Goal: Task Accomplishment & Management: Use online tool/utility

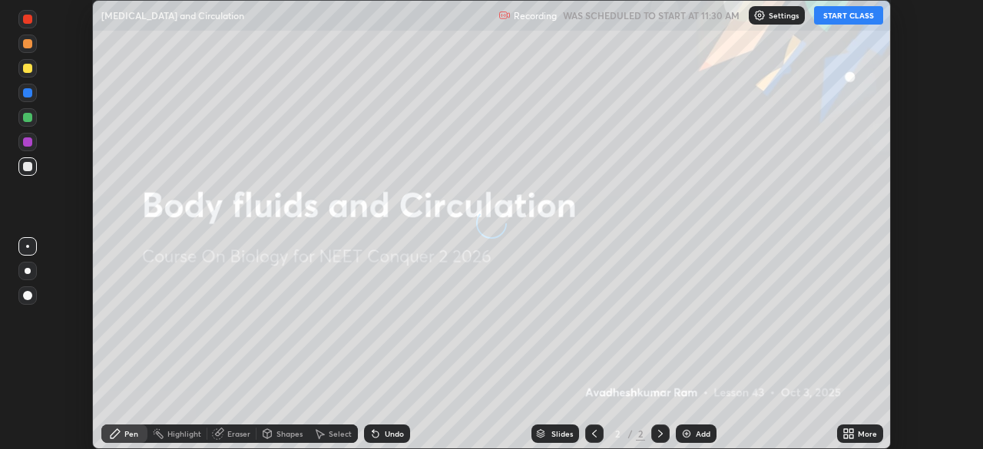
scroll to position [449, 983]
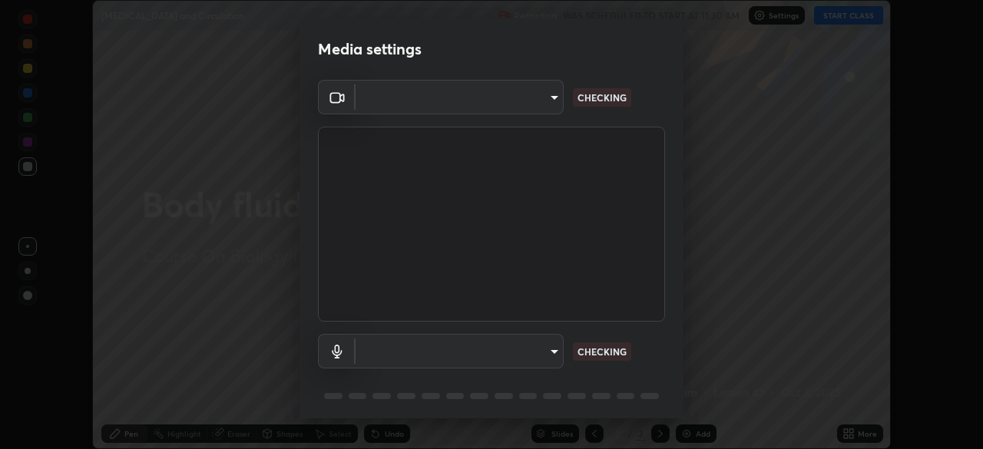
type input "09f294524f3521c037d78ee7cdb71511b6c9344afeed810a356f0d23342d5398"
click at [492, 348] on body "Erase all [MEDICAL_DATA] and Circulation Recording WAS SCHEDULED TO START AT 11…" at bounding box center [491, 224] width 983 height 449
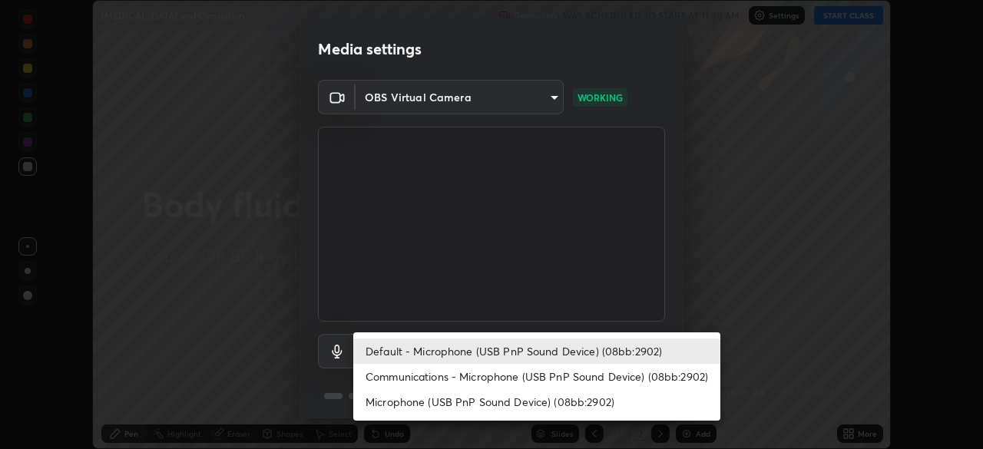
click at [489, 379] on li "Communications - Microphone (USB PnP Sound Device) (08bb:2902)" at bounding box center [536, 376] width 367 height 25
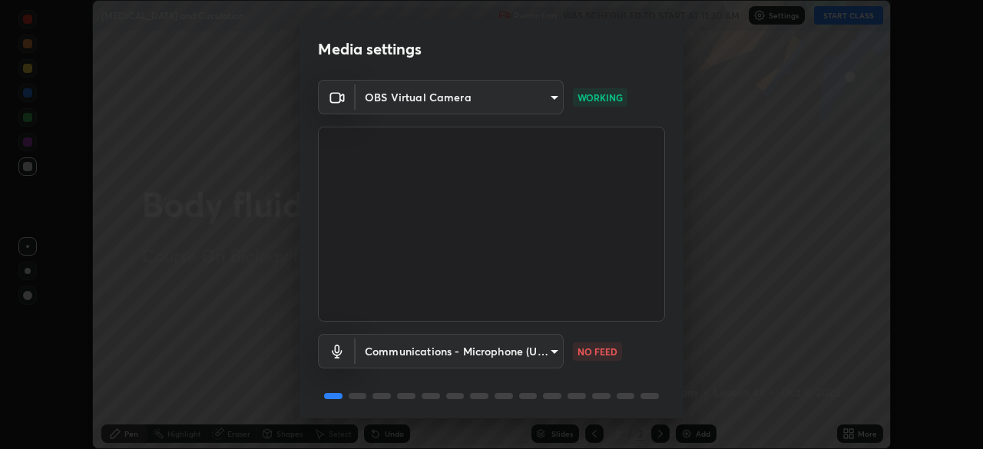
click at [489, 359] on body "Erase all [MEDICAL_DATA] and Circulation Recording WAS SCHEDULED TO START AT 11…" at bounding box center [491, 224] width 983 height 449
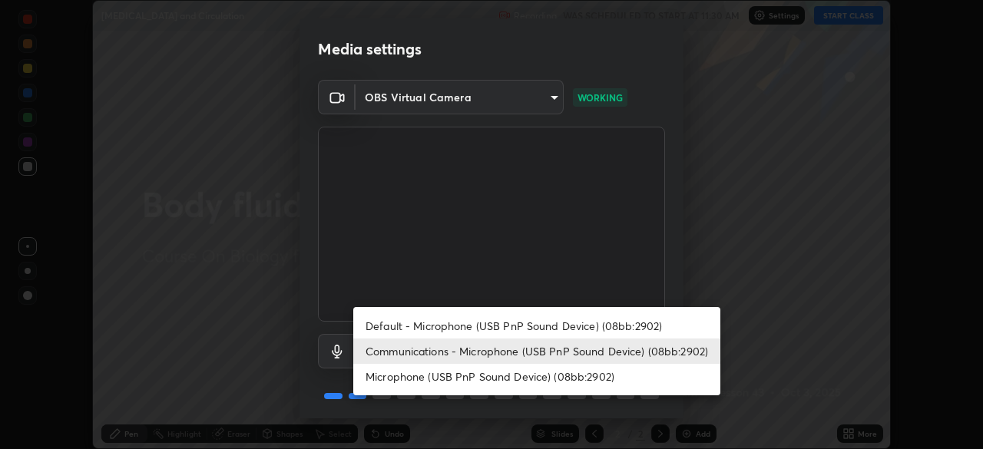
click at [490, 324] on li "Default - Microphone (USB PnP Sound Device) (08bb:2902)" at bounding box center [536, 325] width 367 height 25
type input "default"
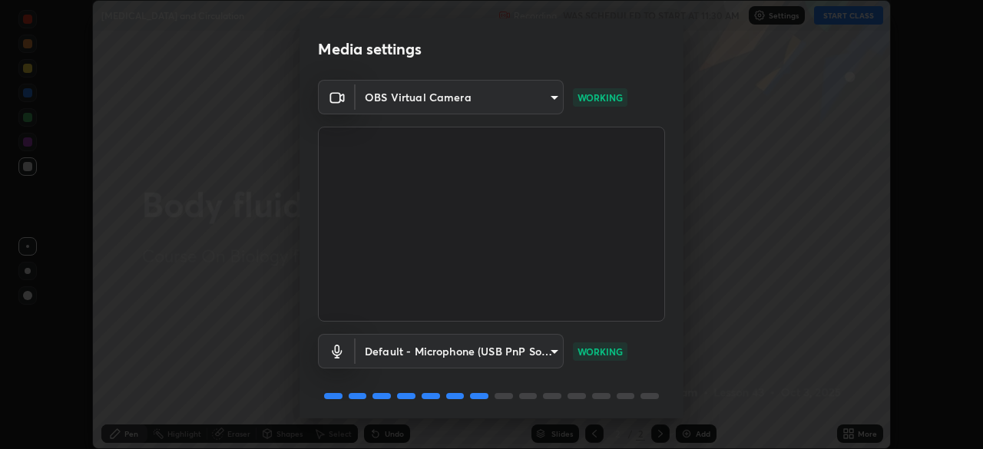
scroll to position [55, 0]
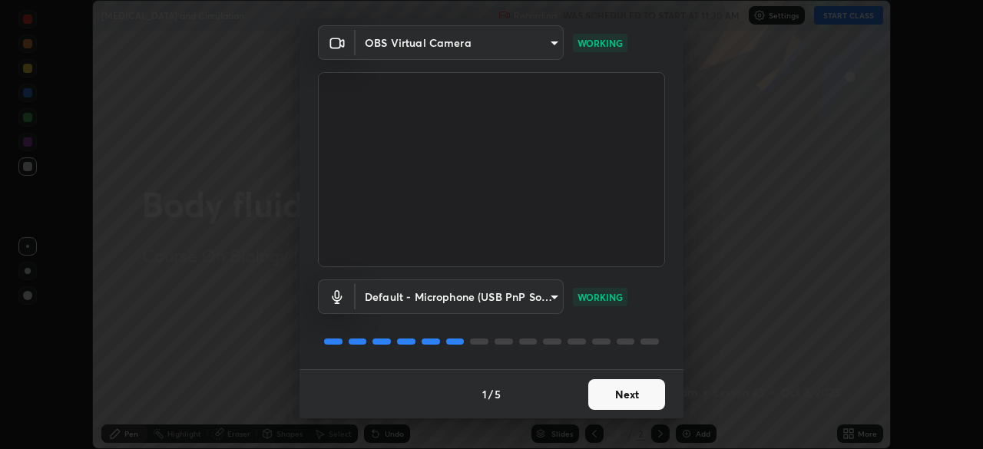
click at [588, 389] on button "Next" at bounding box center [626, 395] width 77 height 31
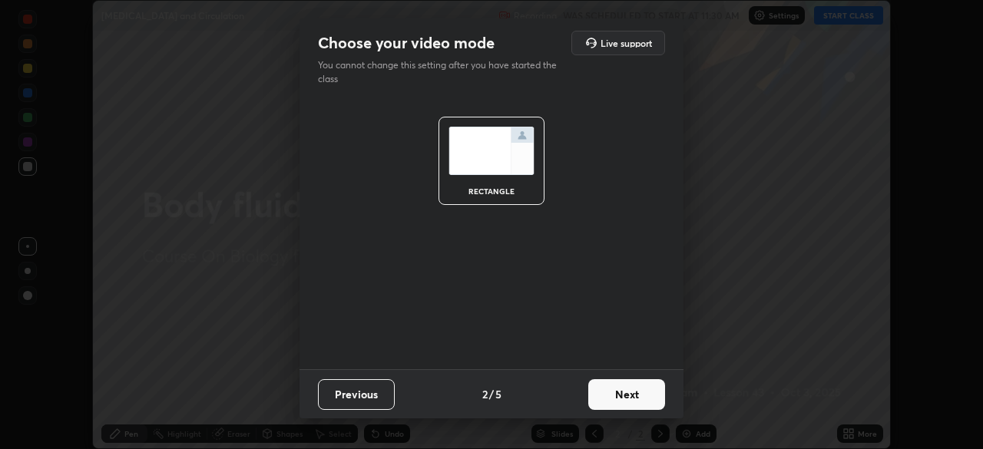
click at [598, 392] on button "Next" at bounding box center [626, 395] width 77 height 31
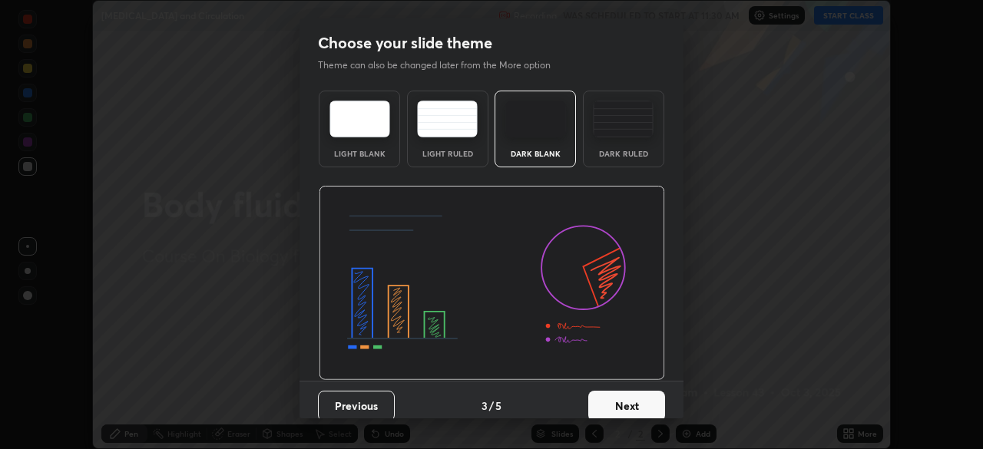
click at [590, 157] on div "Dark Ruled" at bounding box center [623, 129] width 81 height 77
click at [615, 396] on button "Next" at bounding box center [626, 406] width 77 height 31
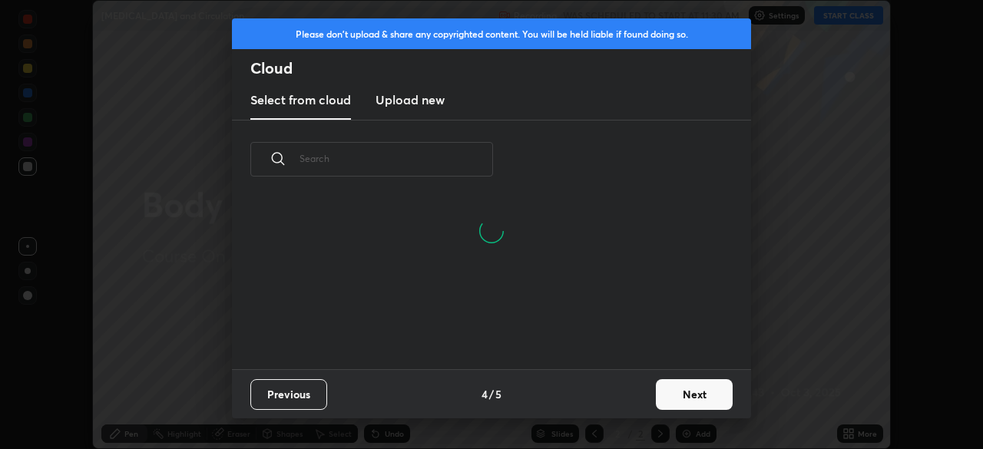
click at [666, 389] on button "Next" at bounding box center [694, 395] width 77 height 31
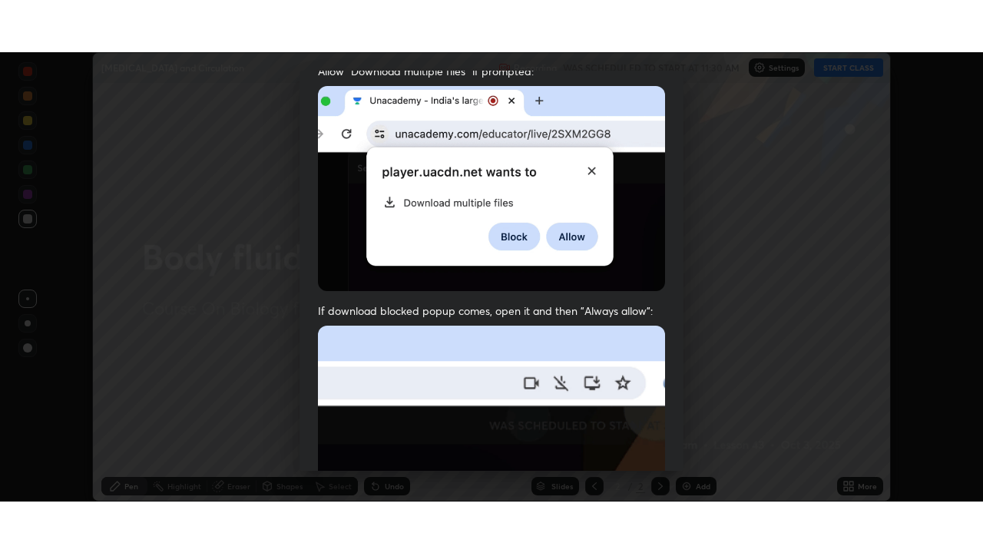
scroll to position [368, 0]
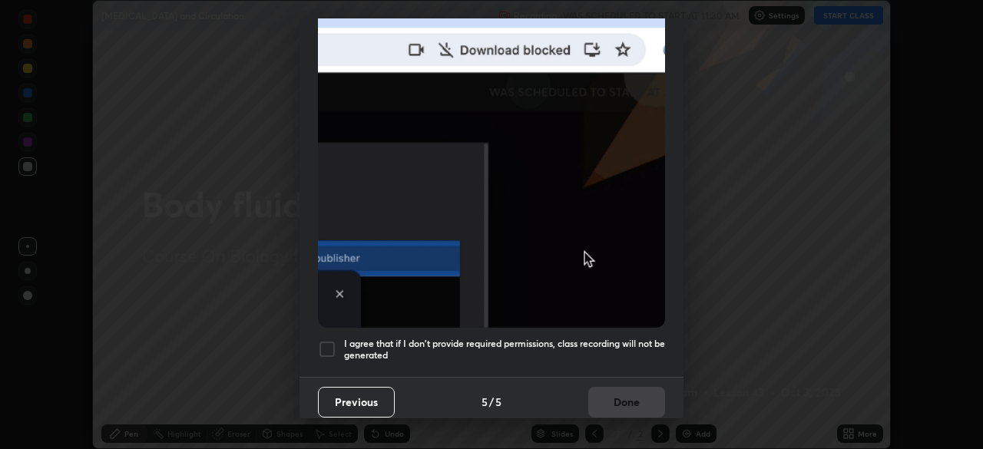
click at [502, 340] on h5 "I agree that if I don't provide required permissions, class recording will not …" at bounding box center [504, 350] width 321 height 24
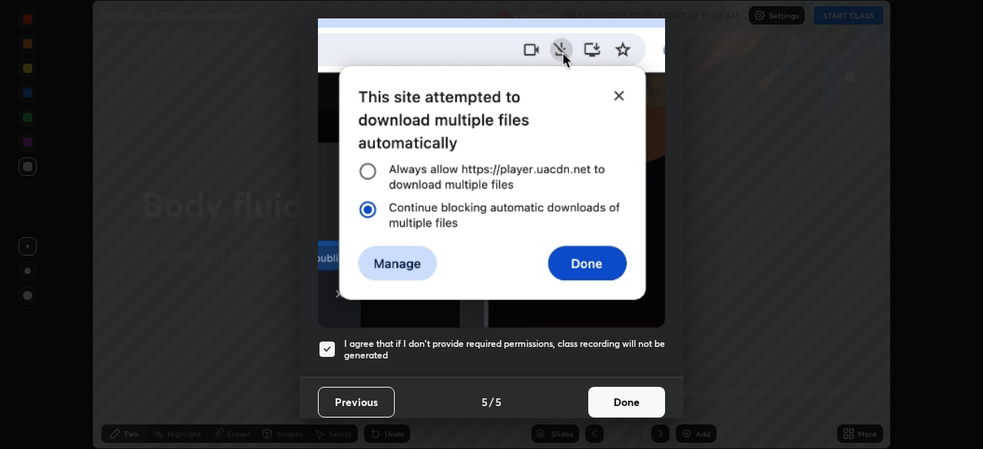
click at [606, 401] on button "Done" at bounding box center [626, 402] width 77 height 31
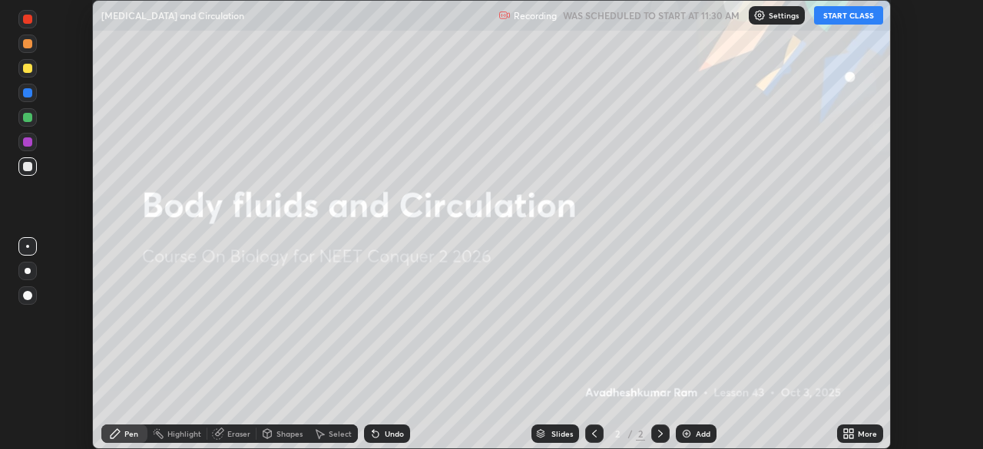
click at [837, 13] on button "START CLASS" at bounding box center [848, 15] width 69 height 18
click at [851, 436] on icon at bounding box center [852, 437] width 4 height 4
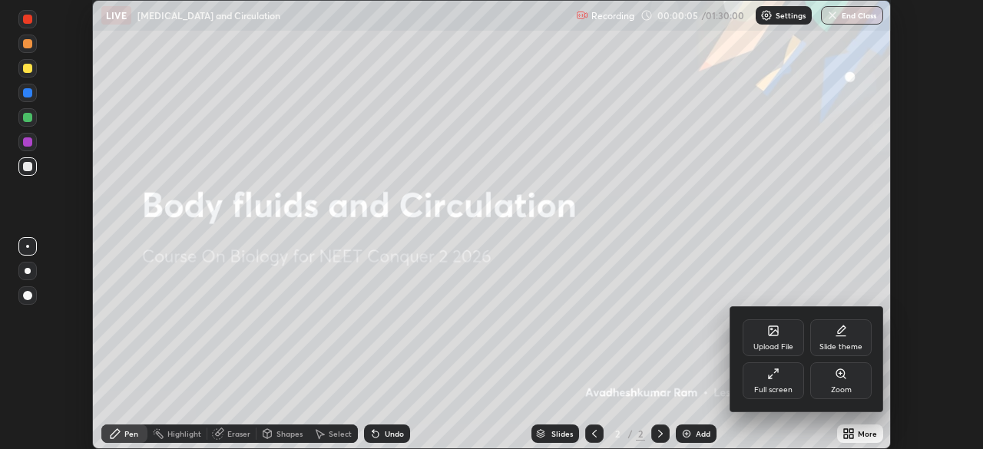
click at [774, 382] on div "Full screen" at bounding box center [773, 381] width 61 height 37
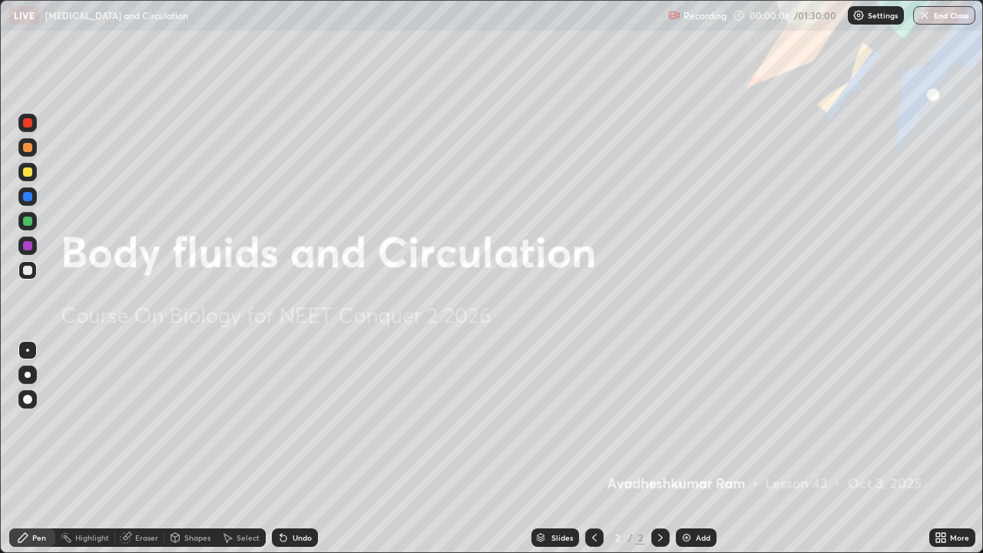
scroll to position [553, 983]
click at [692, 449] on div "Add" at bounding box center [696, 538] width 41 height 18
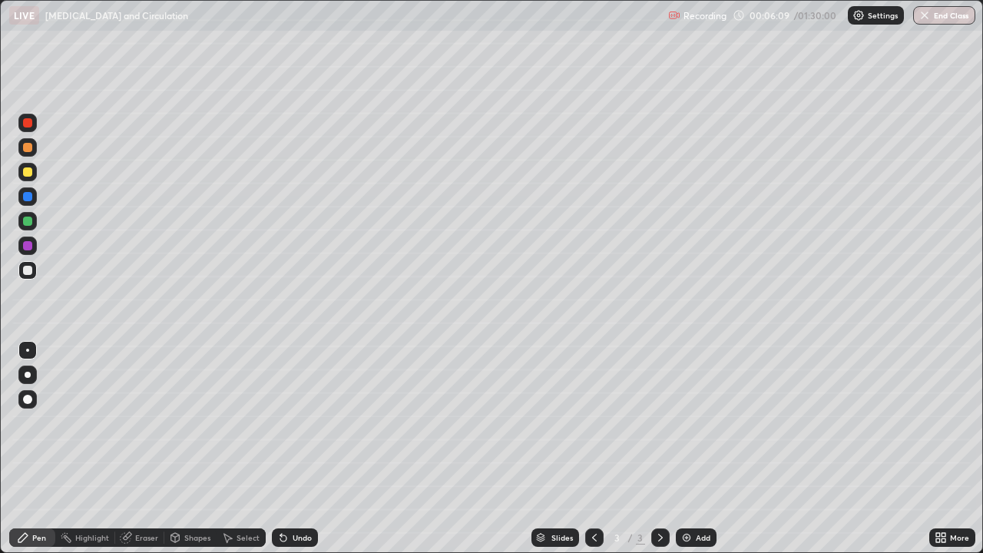
click at [293, 449] on div "Undo" at bounding box center [302, 538] width 19 height 8
click at [27, 271] on div at bounding box center [27, 270] width 9 height 9
click at [28, 222] on div at bounding box center [27, 221] width 9 height 9
click at [136, 449] on div "Eraser" at bounding box center [146, 538] width 23 height 8
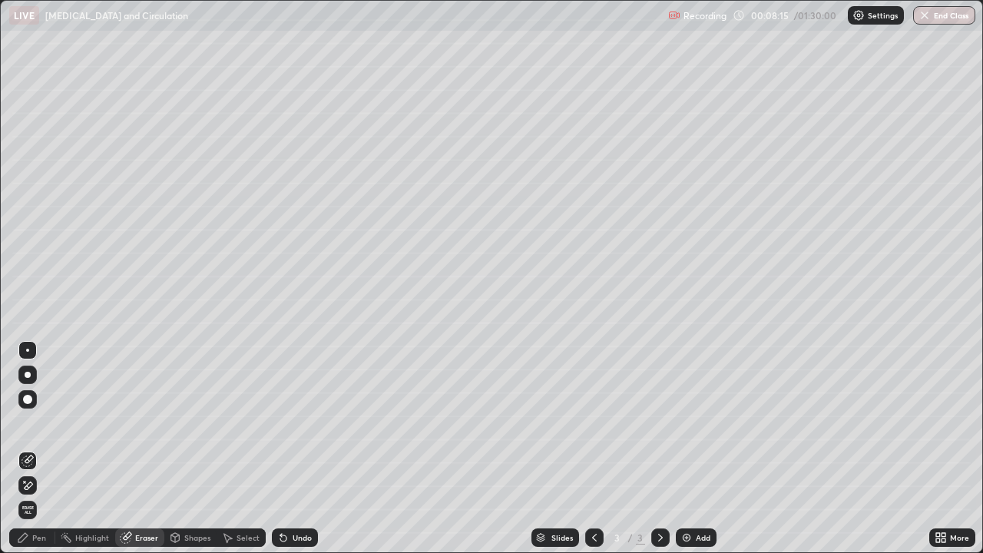
click at [31, 449] on div "Pen" at bounding box center [32, 538] width 46 height 18
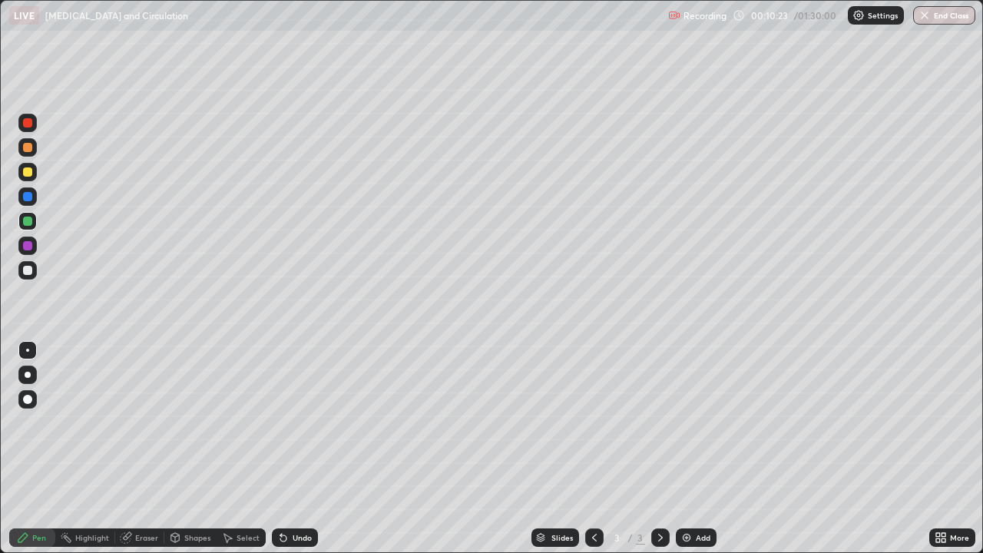
click at [30, 124] on div at bounding box center [27, 122] width 9 height 9
click at [146, 449] on div "Eraser" at bounding box center [146, 538] width 23 height 8
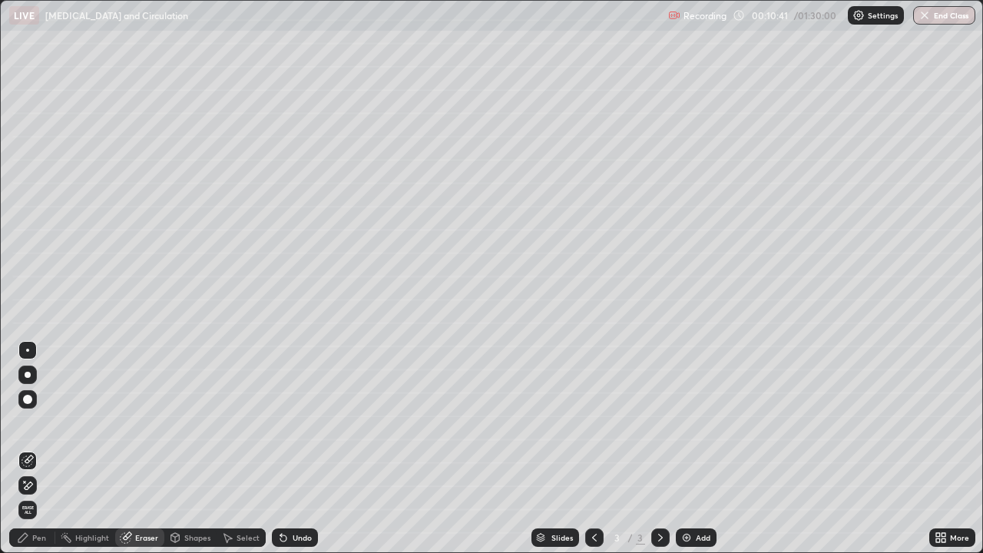
click at [31, 449] on div "Pen" at bounding box center [32, 538] width 46 height 18
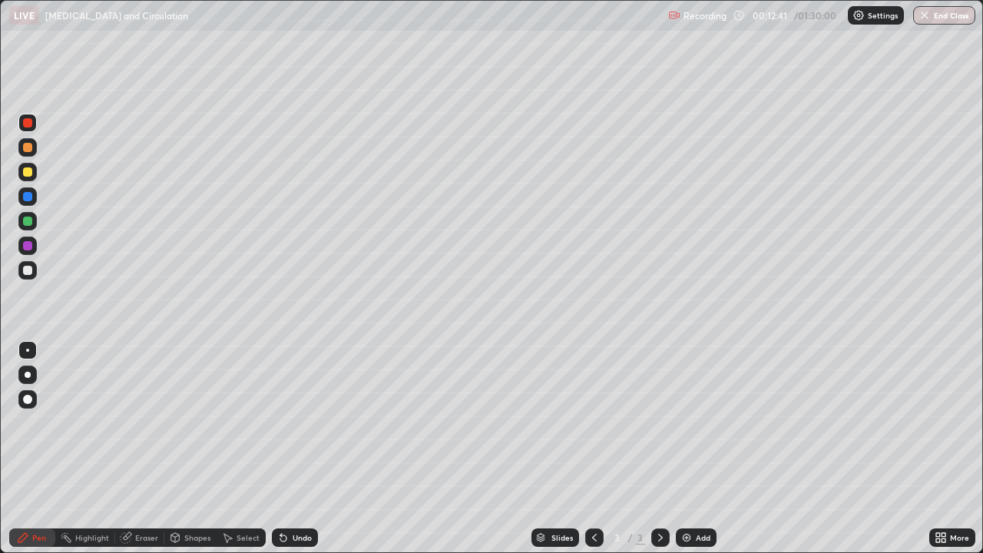
click at [282, 449] on icon at bounding box center [283, 538] width 6 height 6
click at [26, 224] on div at bounding box center [27, 221] width 9 height 9
click at [26, 123] on div at bounding box center [27, 122] width 9 height 9
click at [27, 175] on div at bounding box center [27, 171] width 9 height 9
click at [25, 272] on div at bounding box center [27, 270] width 9 height 9
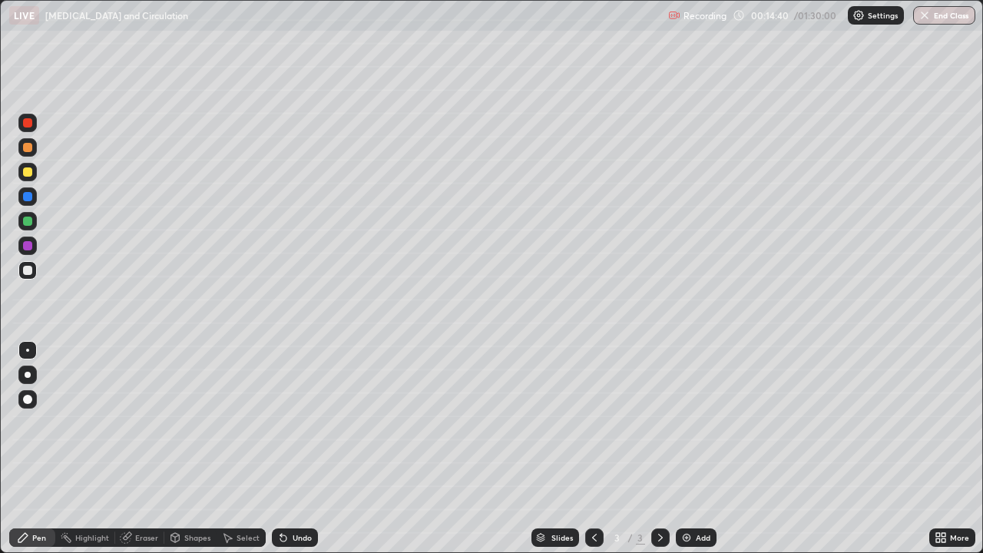
click at [300, 449] on div "Undo" at bounding box center [302, 538] width 19 height 8
click at [294, 449] on div "Undo" at bounding box center [302, 538] width 19 height 8
click at [28, 171] on div at bounding box center [27, 171] width 9 height 9
click at [27, 124] on div at bounding box center [27, 122] width 9 height 9
click at [29, 266] on div at bounding box center [27, 270] width 9 height 9
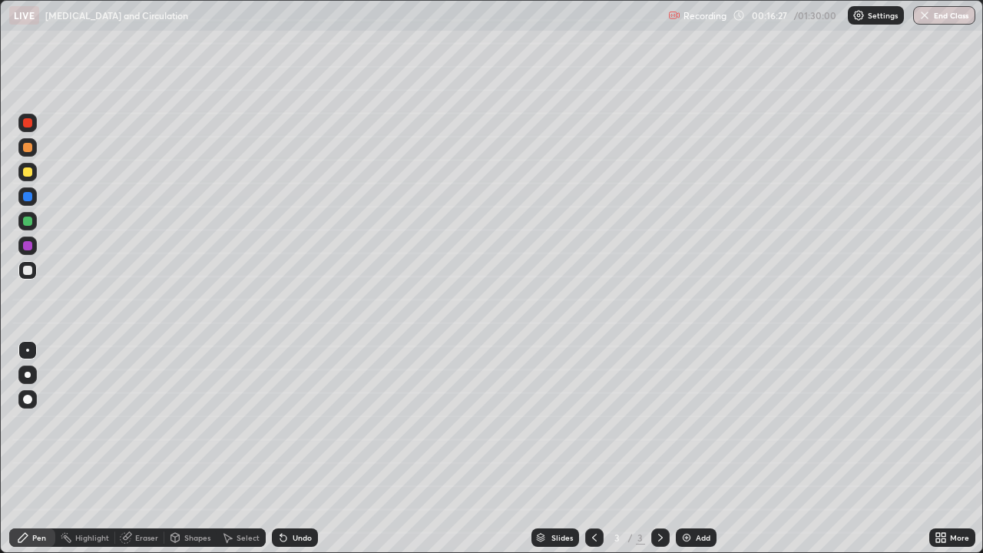
click at [295, 449] on div "Undo" at bounding box center [295, 538] width 46 height 18
click at [292, 449] on div "Undo" at bounding box center [295, 538] width 46 height 18
click at [287, 449] on div "Undo" at bounding box center [295, 538] width 46 height 18
click at [137, 449] on div "Eraser" at bounding box center [146, 538] width 23 height 8
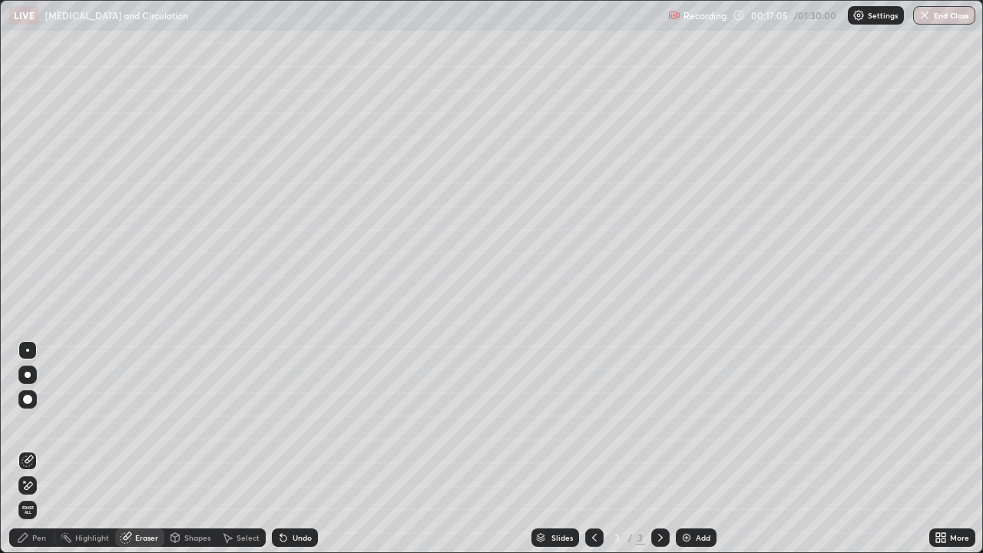
click at [23, 449] on icon at bounding box center [22, 537] width 9 height 9
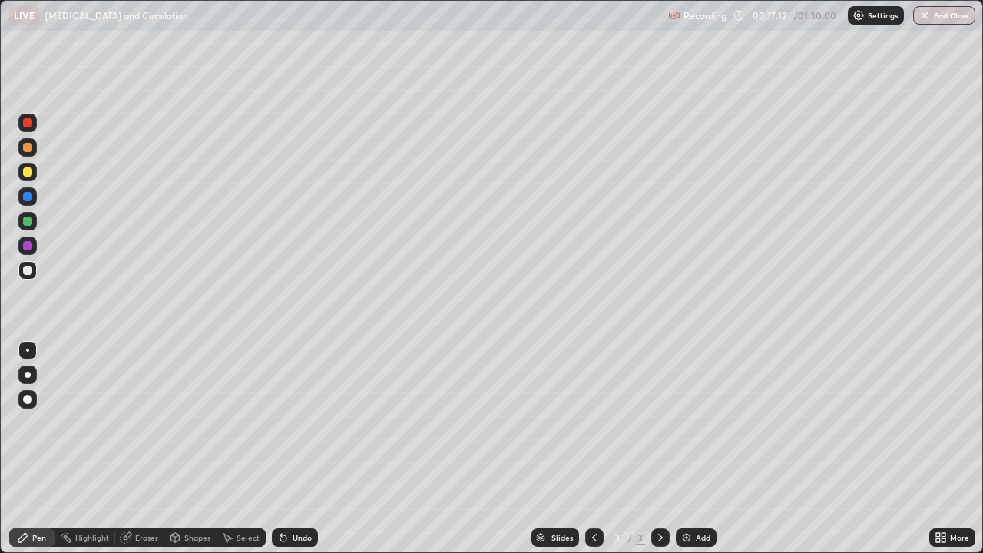
click at [28, 174] on div at bounding box center [27, 171] width 9 height 9
click at [287, 449] on div "Undo" at bounding box center [295, 538] width 46 height 18
click at [287, 449] on icon at bounding box center [283, 538] width 12 height 12
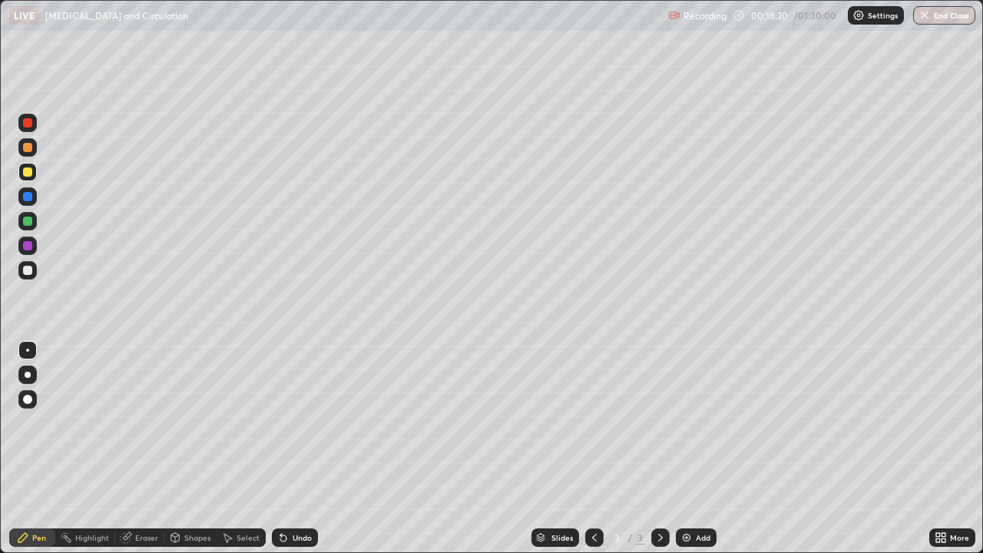
click at [287, 449] on icon at bounding box center [283, 538] width 12 height 12
click at [289, 449] on div "Undo" at bounding box center [295, 538] width 46 height 18
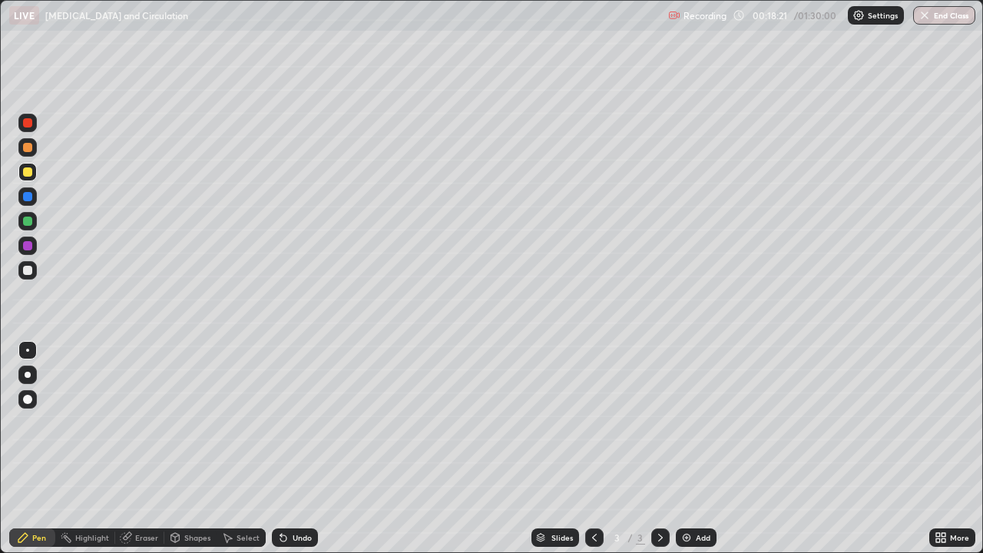
click at [289, 449] on div "Undo" at bounding box center [295, 538] width 46 height 18
click at [287, 449] on div "Undo" at bounding box center [295, 538] width 46 height 18
click at [25, 197] on div at bounding box center [27, 196] width 9 height 9
click at [29, 272] on div at bounding box center [27, 270] width 9 height 9
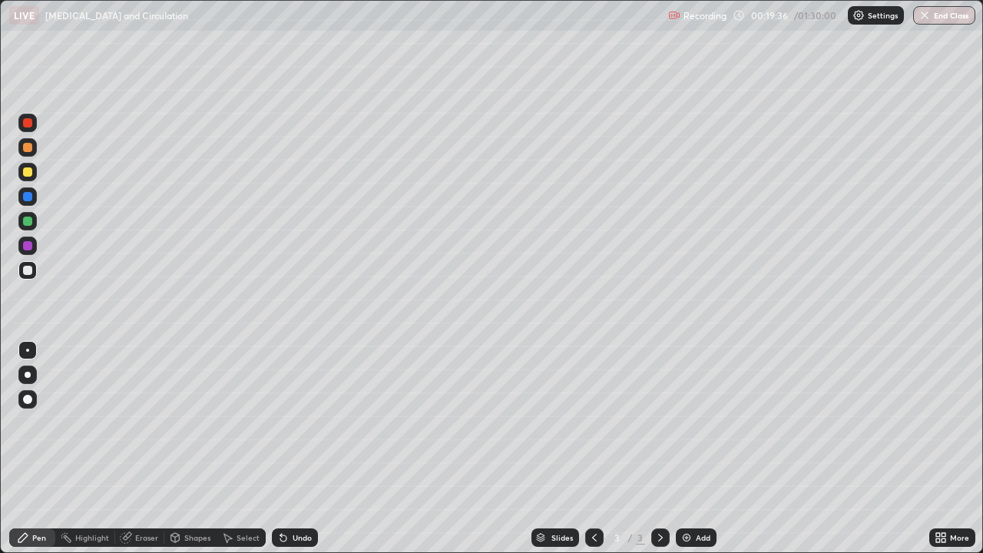
click at [26, 122] on div at bounding box center [27, 122] width 9 height 9
click at [296, 449] on div "Undo" at bounding box center [295, 538] width 46 height 18
click at [293, 449] on div "Undo" at bounding box center [302, 538] width 19 height 8
click at [30, 147] on div at bounding box center [27, 147] width 9 height 9
click at [27, 173] on div at bounding box center [27, 171] width 9 height 9
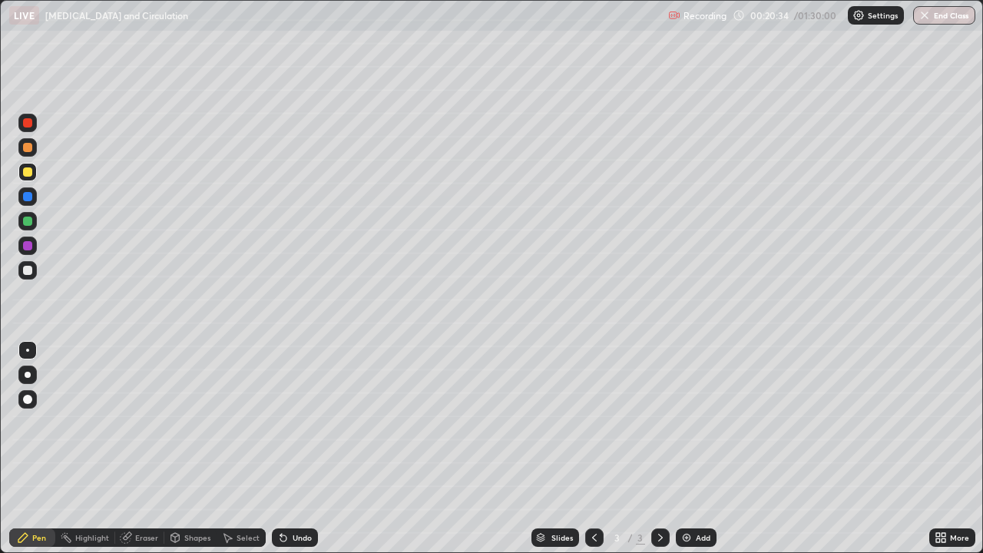
click at [28, 228] on div at bounding box center [27, 221] width 18 height 18
click at [25, 126] on div at bounding box center [27, 122] width 9 height 9
click at [290, 449] on div "Undo" at bounding box center [295, 538] width 46 height 18
click at [300, 449] on div "Undo" at bounding box center [302, 538] width 19 height 8
click at [27, 173] on div at bounding box center [27, 171] width 9 height 9
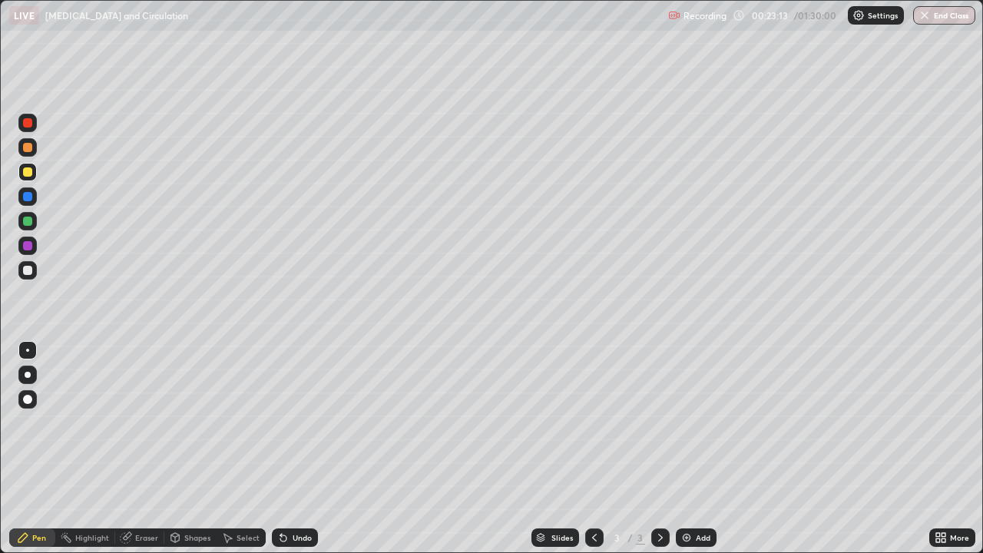
click at [25, 147] on div at bounding box center [27, 147] width 9 height 9
click at [182, 449] on div "Shapes" at bounding box center [190, 538] width 52 height 18
click at [424, 449] on div "Slides 3 / 3 Add" at bounding box center [624, 537] width 612 height 31
click at [300, 449] on div "Undo" at bounding box center [302, 538] width 19 height 8
click at [35, 449] on div "Pen" at bounding box center [39, 538] width 14 height 8
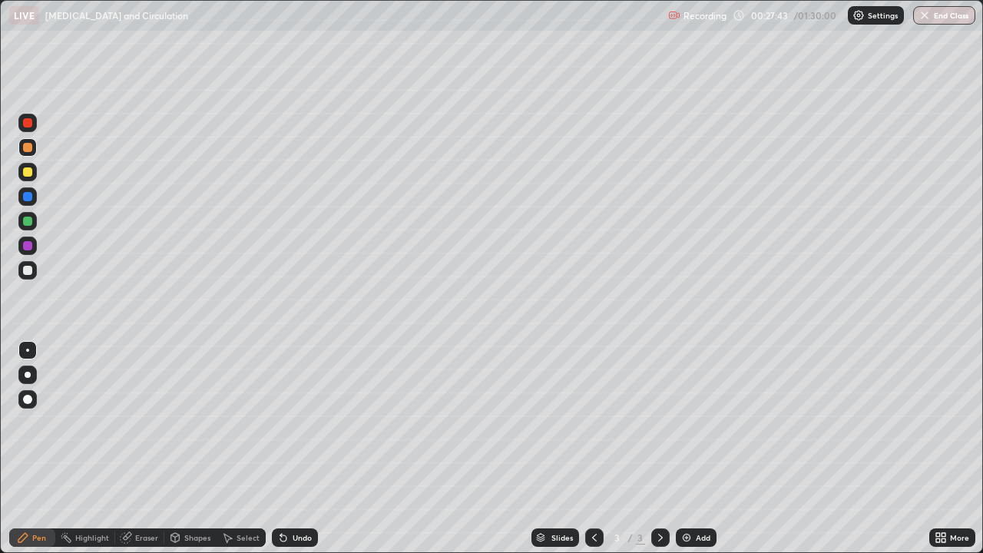
click at [698, 449] on div "Add" at bounding box center [703, 538] width 15 height 8
click at [31, 127] on div at bounding box center [27, 122] width 9 height 9
click at [296, 449] on div "Undo" at bounding box center [295, 538] width 46 height 18
click at [28, 175] on div at bounding box center [27, 171] width 9 height 9
click at [24, 270] on div at bounding box center [27, 270] width 9 height 9
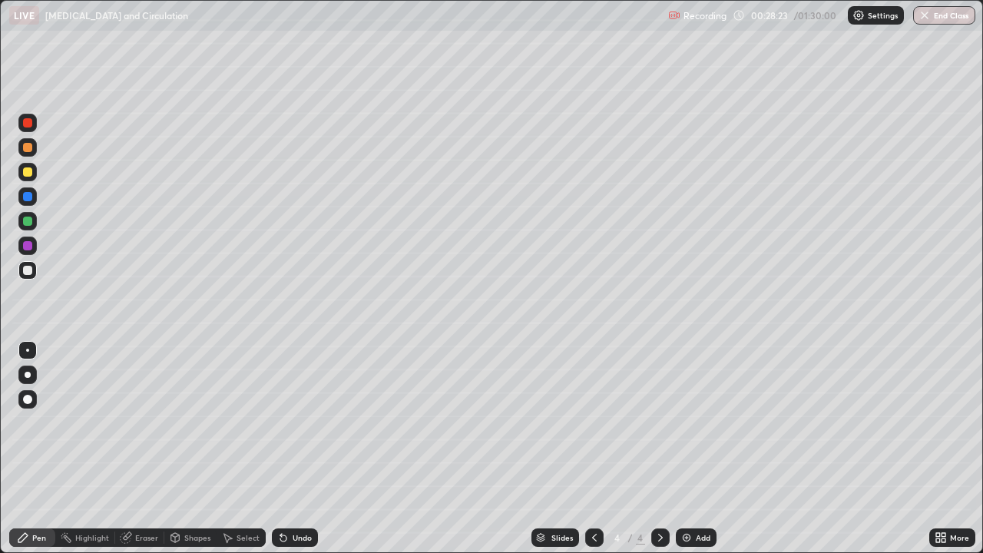
click at [28, 148] on div at bounding box center [27, 147] width 9 height 9
click at [142, 449] on div "Eraser" at bounding box center [146, 538] width 23 height 8
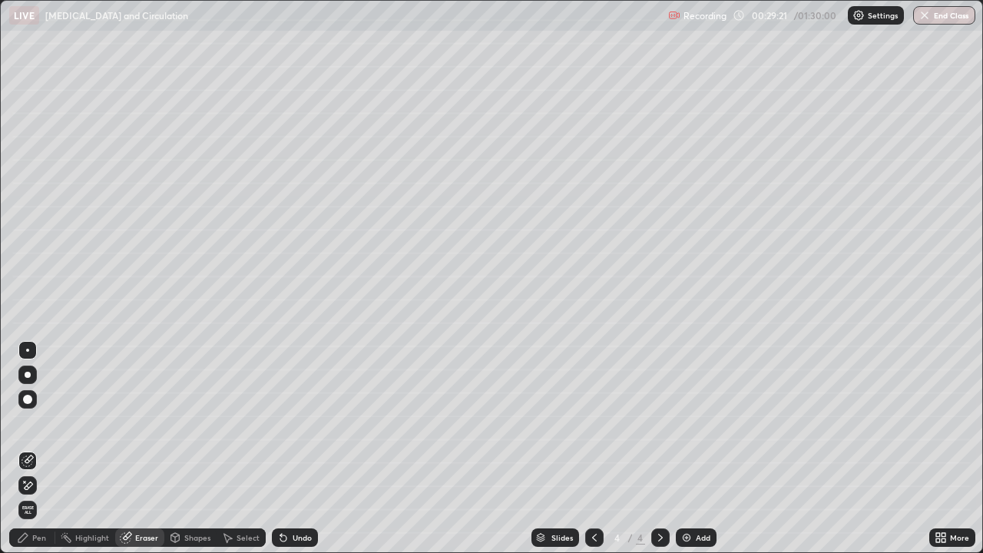
click at [27, 449] on div "Pen" at bounding box center [32, 538] width 46 height 18
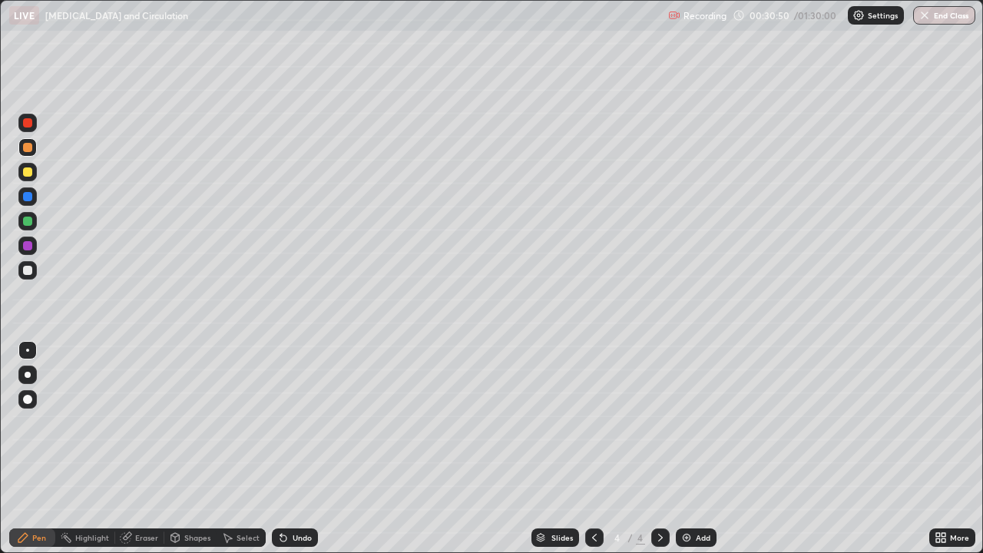
click at [181, 449] on div "Shapes" at bounding box center [190, 538] width 52 height 18
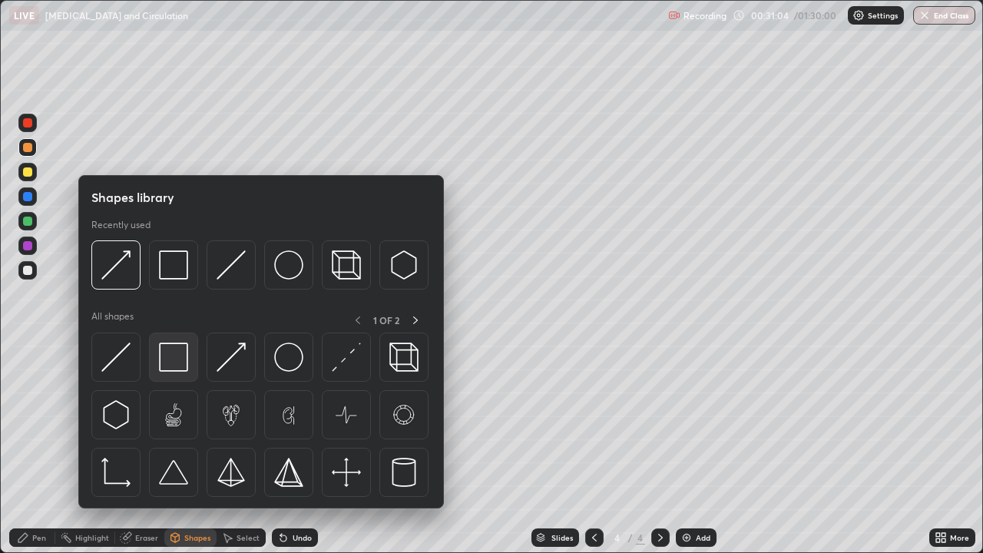
click at [177, 354] on img at bounding box center [173, 357] width 29 height 29
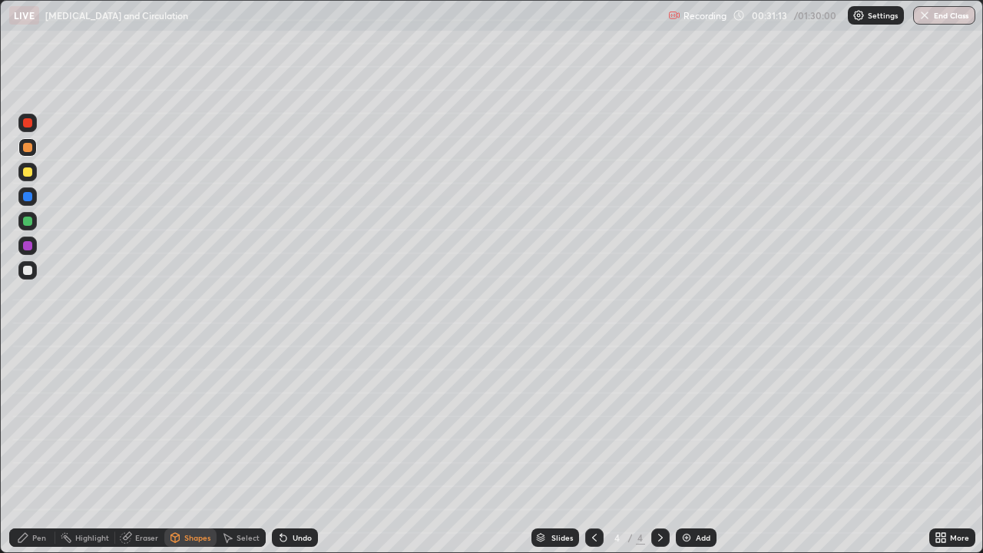
click at [295, 449] on div "Undo" at bounding box center [295, 538] width 46 height 18
click at [237, 449] on div "Select" at bounding box center [248, 538] width 23 height 8
click at [23, 449] on div "Pen" at bounding box center [32, 538] width 46 height 18
click at [238, 449] on div "Select" at bounding box center [248, 538] width 23 height 8
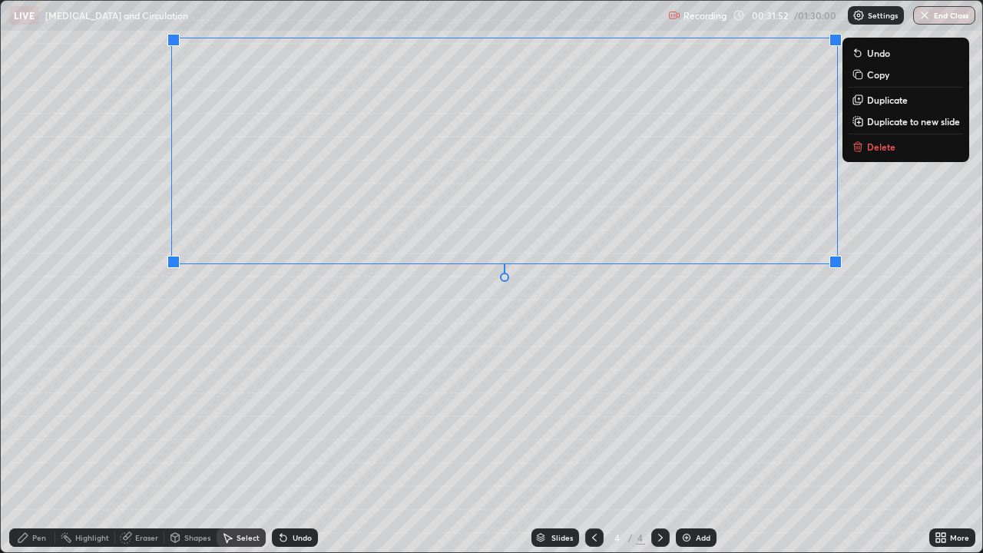
click at [41, 449] on div "Pen" at bounding box center [39, 538] width 14 height 8
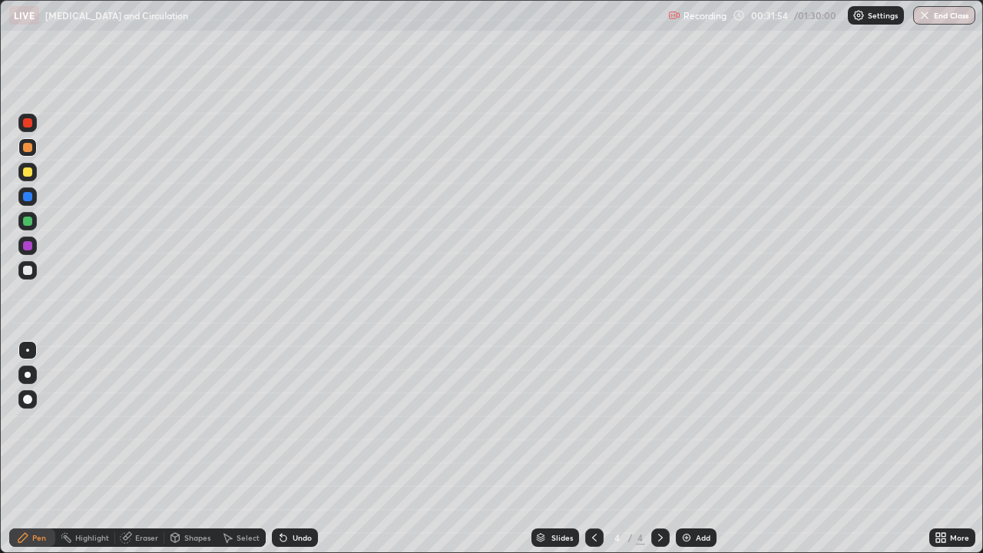
click at [25, 271] on div at bounding box center [27, 270] width 9 height 9
click at [28, 172] on div at bounding box center [27, 171] width 9 height 9
click at [31, 266] on div at bounding box center [27, 270] width 18 height 18
click at [138, 449] on div "Eraser" at bounding box center [146, 538] width 23 height 8
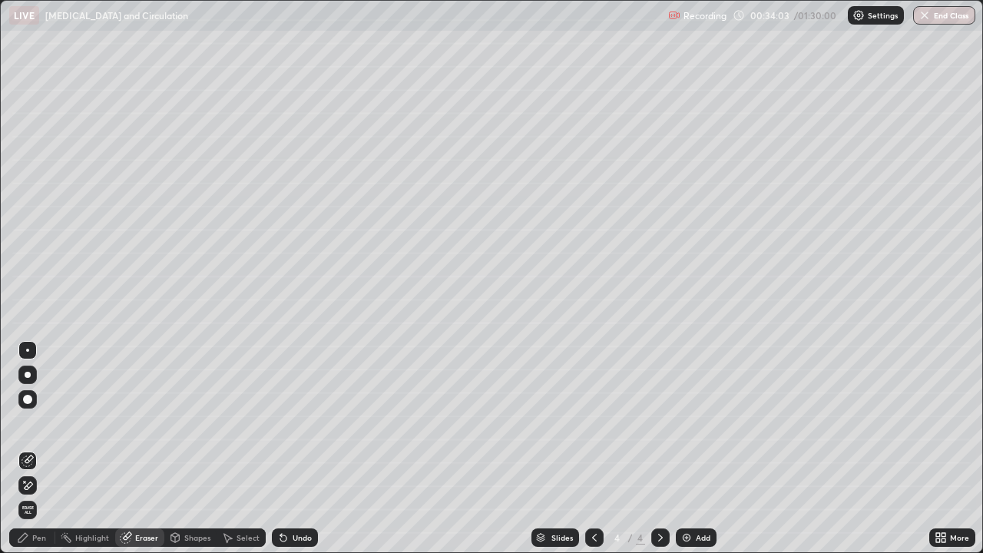
click at [36, 449] on div "Pen" at bounding box center [39, 538] width 14 height 8
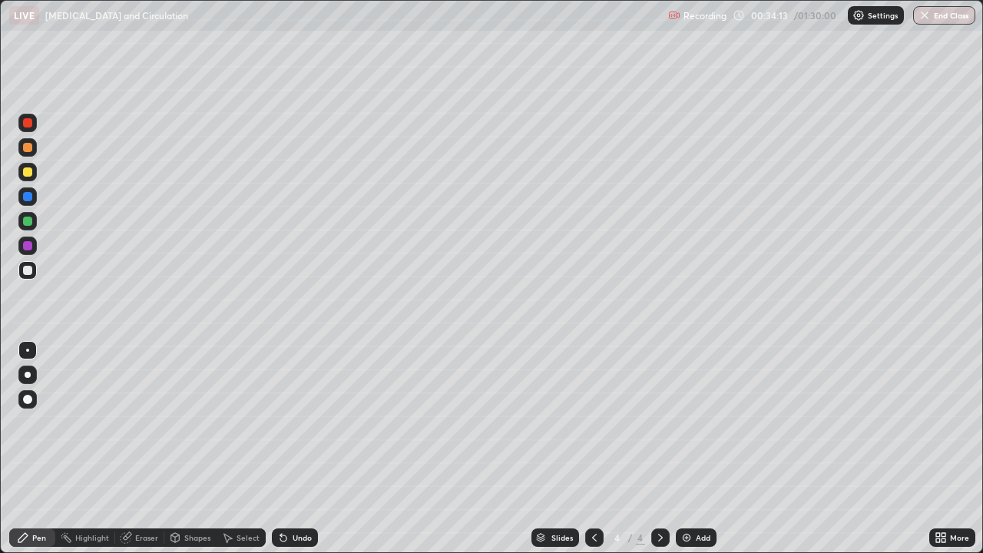
click at [28, 141] on div at bounding box center [27, 147] width 18 height 18
click at [82, 449] on div "Highlight" at bounding box center [92, 538] width 34 height 8
click at [30, 449] on icon at bounding box center [28, 485] width 12 height 12
click at [41, 449] on div "Pen" at bounding box center [32, 538] width 46 height 18
click at [134, 449] on div "Eraser" at bounding box center [139, 538] width 49 height 18
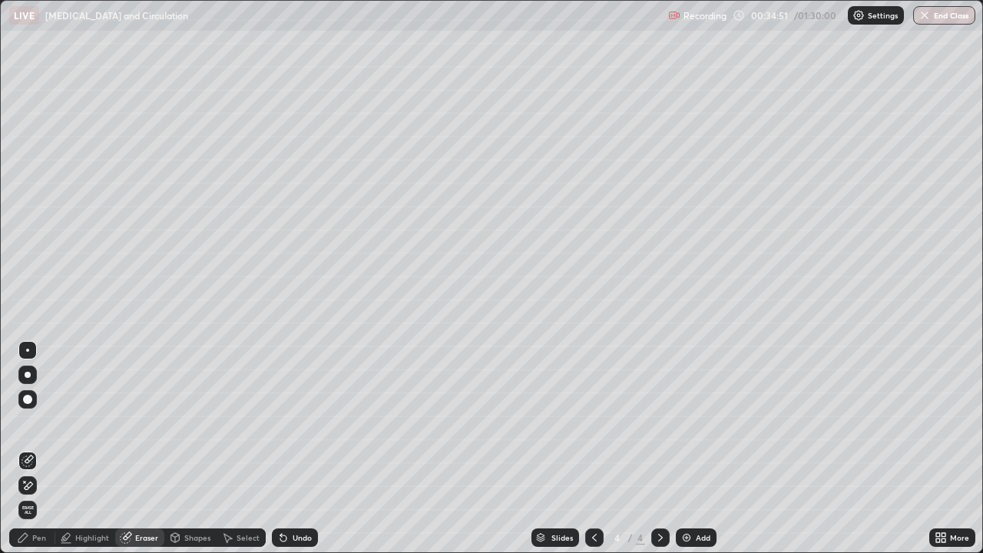
click at [33, 449] on div "Pen" at bounding box center [39, 538] width 14 height 8
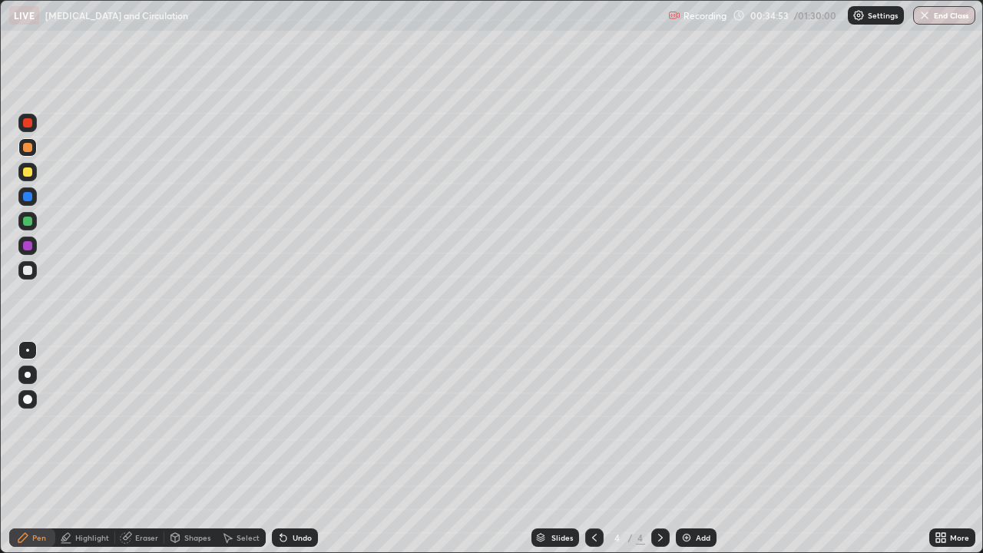
click at [28, 270] on div at bounding box center [27, 270] width 9 height 9
click at [28, 171] on div at bounding box center [27, 171] width 9 height 9
click at [28, 128] on div at bounding box center [27, 123] width 18 height 18
click at [28, 269] on div at bounding box center [27, 270] width 9 height 9
click at [290, 449] on div "Undo" at bounding box center [295, 538] width 46 height 18
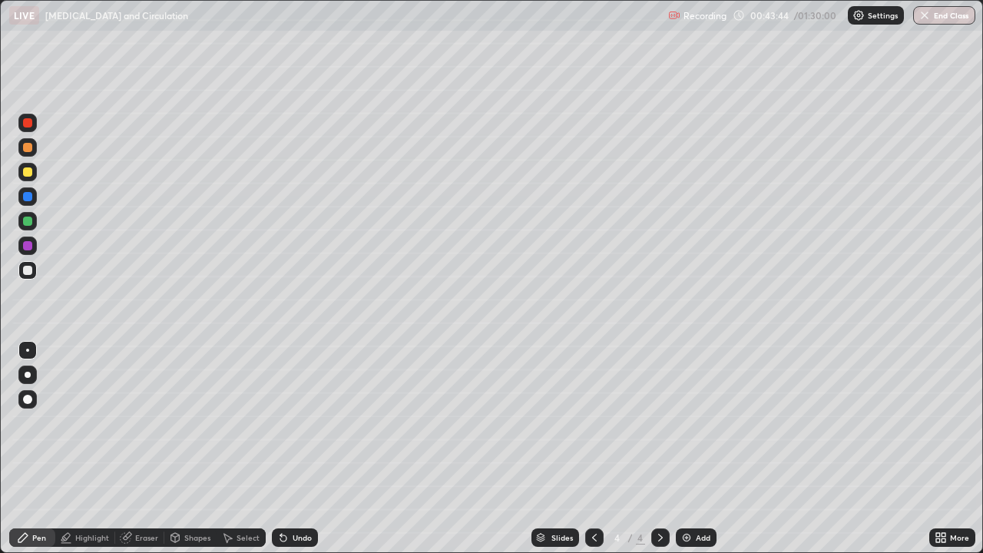
click at [290, 449] on div "Undo" at bounding box center [295, 538] width 46 height 18
click at [35, 449] on div "Pen" at bounding box center [39, 538] width 14 height 8
click at [28, 124] on div at bounding box center [27, 122] width 9 height 9
click at [690, 449] on img at bounding box center [687, 538] width 12 height 12
click at [28, 267] on div at bounding box center [27, 270] width 9 height 9
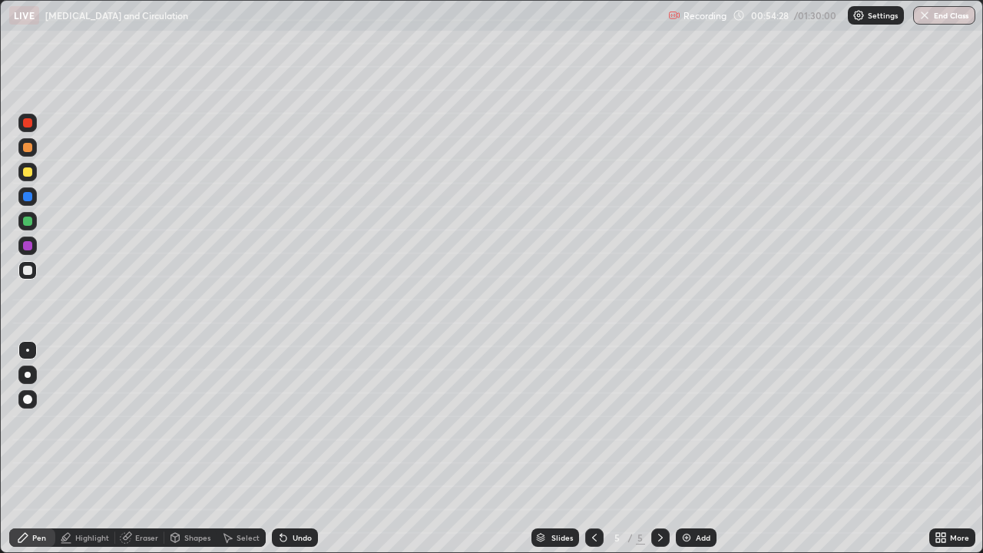
click at [290, 449] on div "Undo" at bounding box center [295, 538] width 46 height 18
click at [292, 449] on div "Undo" at bounding box center [295, 538] width 46 height 18
click at [297, 449] on div "Undo" at bounding box center [295, 538] width 46 height 18
click at [27, 168] on div at bounding box center [27, 171] width 9 height 9
click at [144, 449] on div "Eraser" at bounding box center [139, 538] width 49 height 18
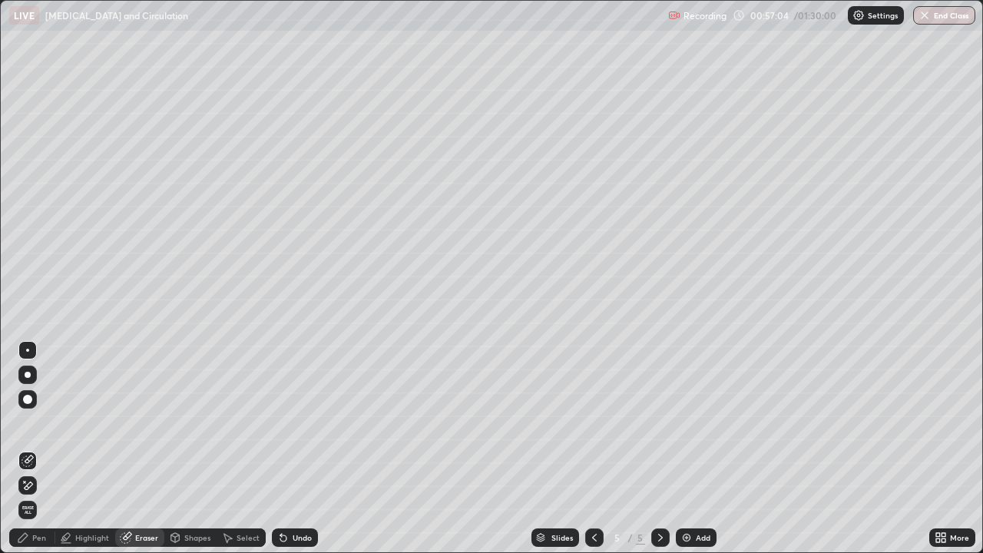
click at [47, 449] on div "Pen" at bounding box center [32, 538] width 46 height 18
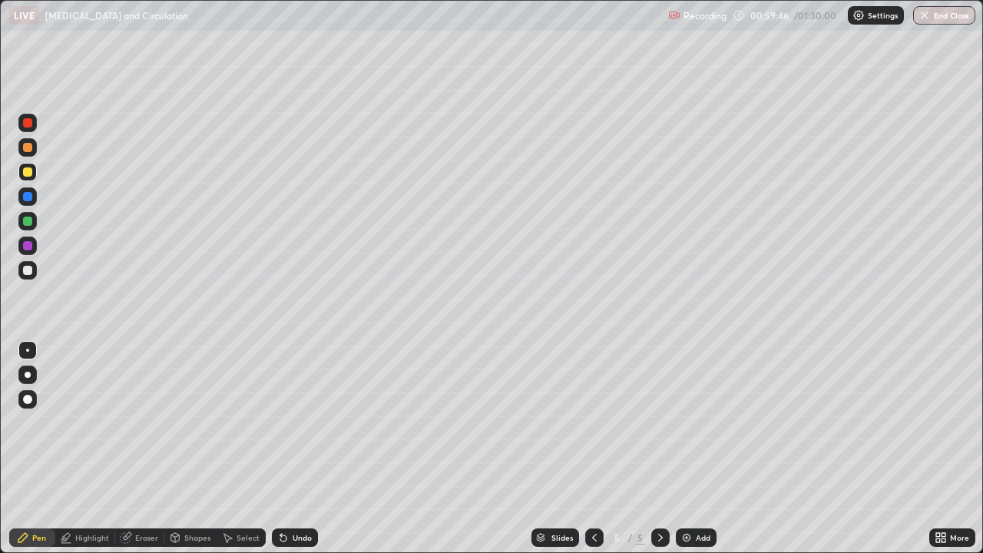
click at [288, 449] on div "Undo" at bounding box center [295, 538] width 46 height 18
click at [290, 449] on div "Undo" at bounding box center [295, 538] width 46 height 18
click at [293, 449] on div "Undo" at bounding box center [302, 538] width 19 height 8
click at [28, 174] on div at bounding box center [27, 171] width 9 height 9
click at [27, 149] on div at bounding box center [27, 147] width 9 height 9
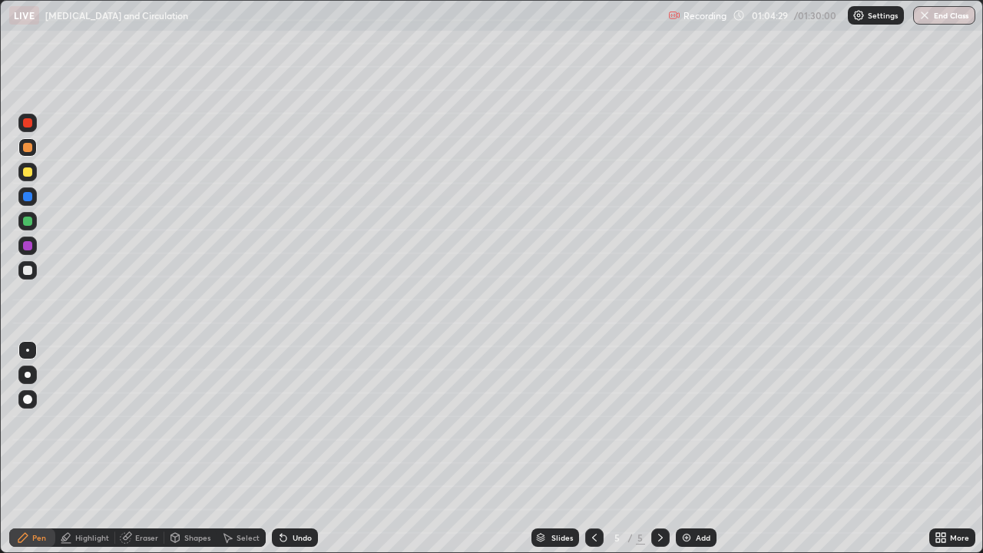
click at [28, 224] on div at bounding box center [27, 221] width 9 height 9
click at [34, 171] on div at bounding box center [27, 172] width 18 height 18
click at [33, 266] on div at bounding box center [27, 270] width 18 height 18
click at [31, 267] on div at bounding box center [27, 270] width 9 height 9
click at [23, 218] on div at bounding box center [27, 221] width 18 height 18
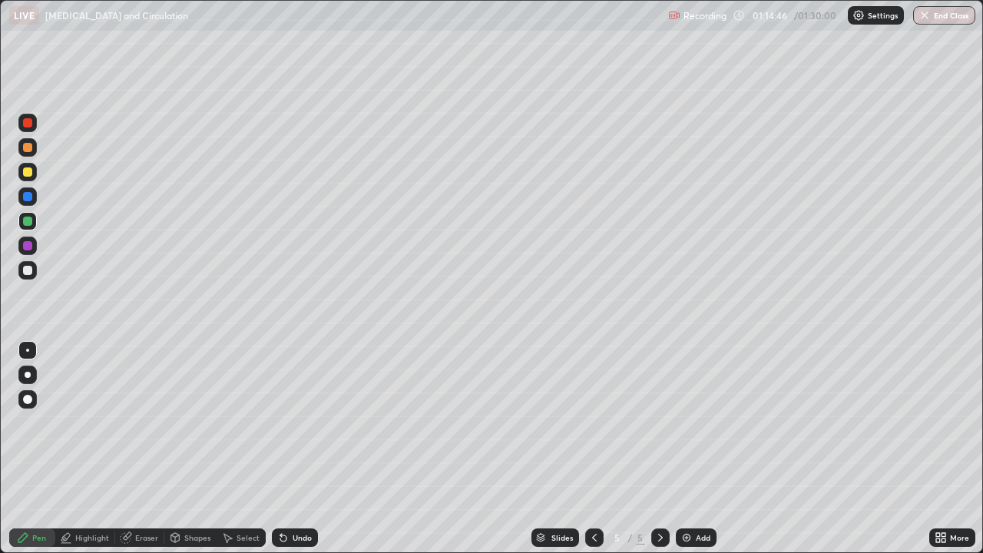
click at [693, 449] on div "Add" at bounding box center [696, 538] width 41 height 18
click at [28, 270] on div at bounding box center [27, 270] width 9 height 9
click at [947, 16] on button "End Class" at bounding box center [944, 15] width 62 height 18
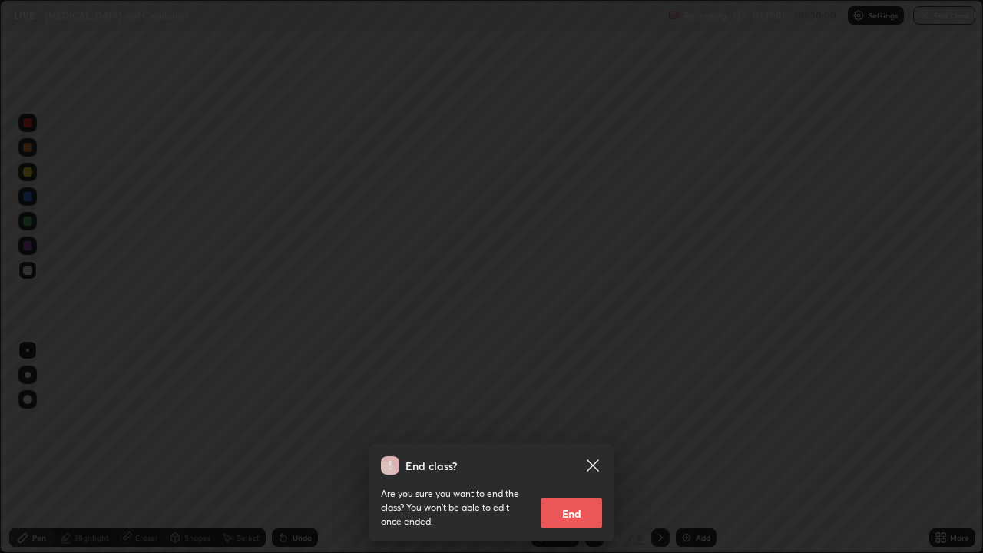
click at [579, 449] on button "End" at bounding box center [571, 513] width 61 height 31
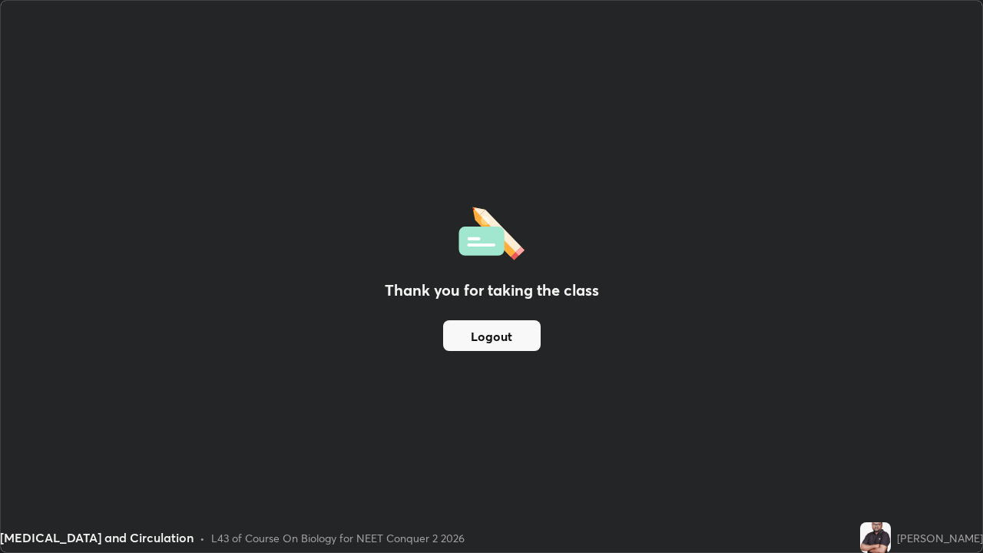
click at [517, 344] on button "Logout" at bounding box center [492, 335] width 98 height 31
